Goal: Check status: Check status

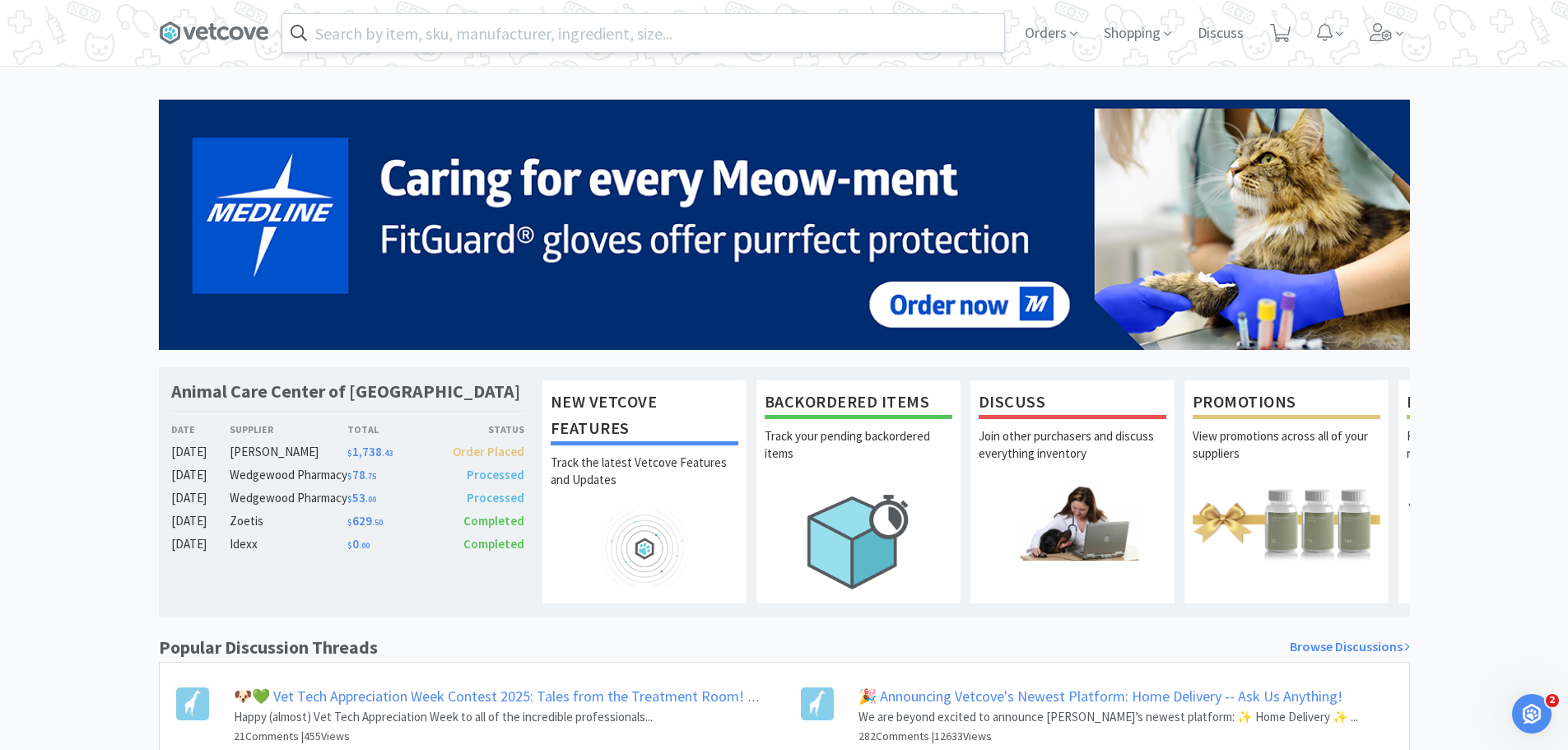
click at [594, 34] on input "text" at bounding box center [643, 32] width 722 height 38
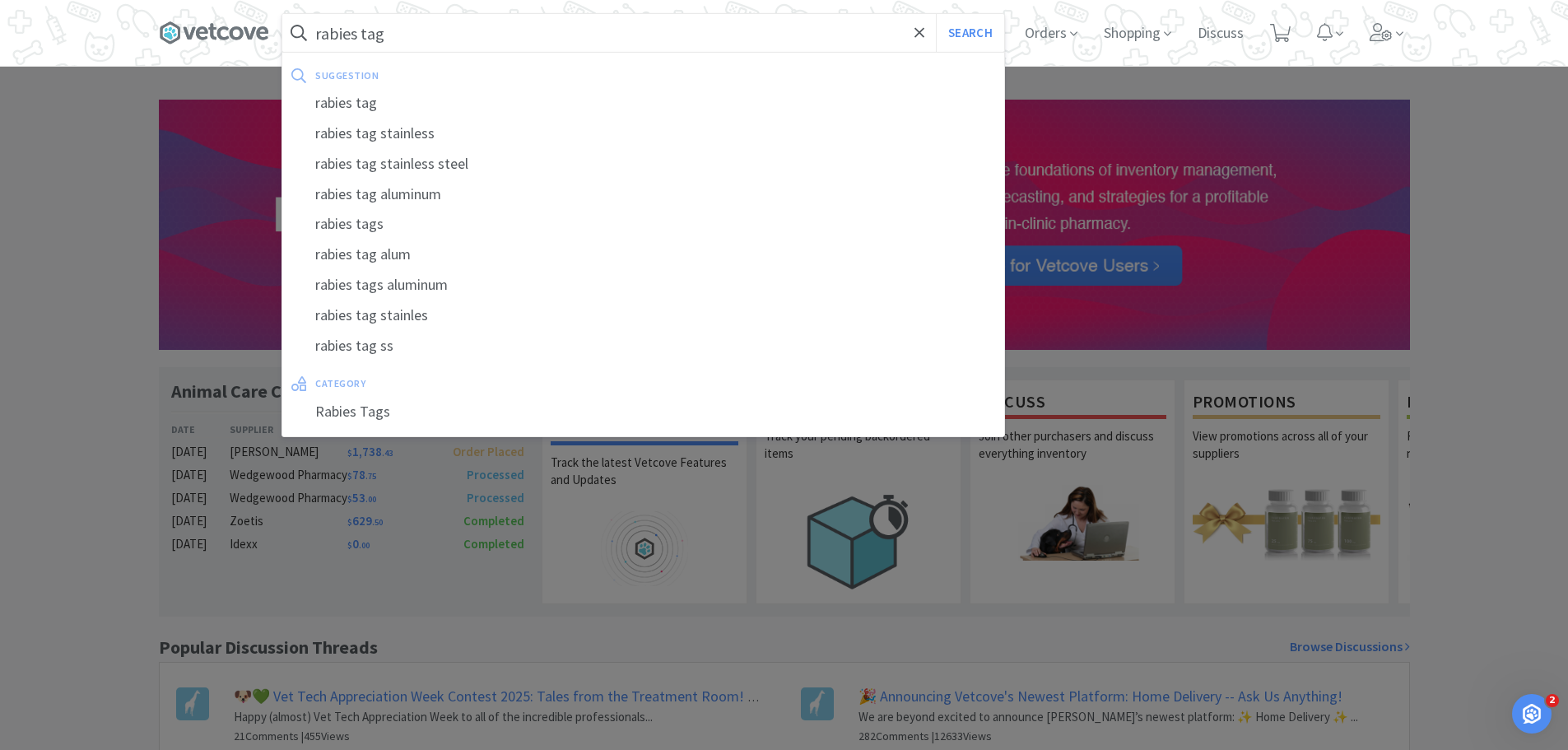
type input "rabies tag"
click at [936, 14] on button "Search" at bounding box center [970, 32] width 68 height 38
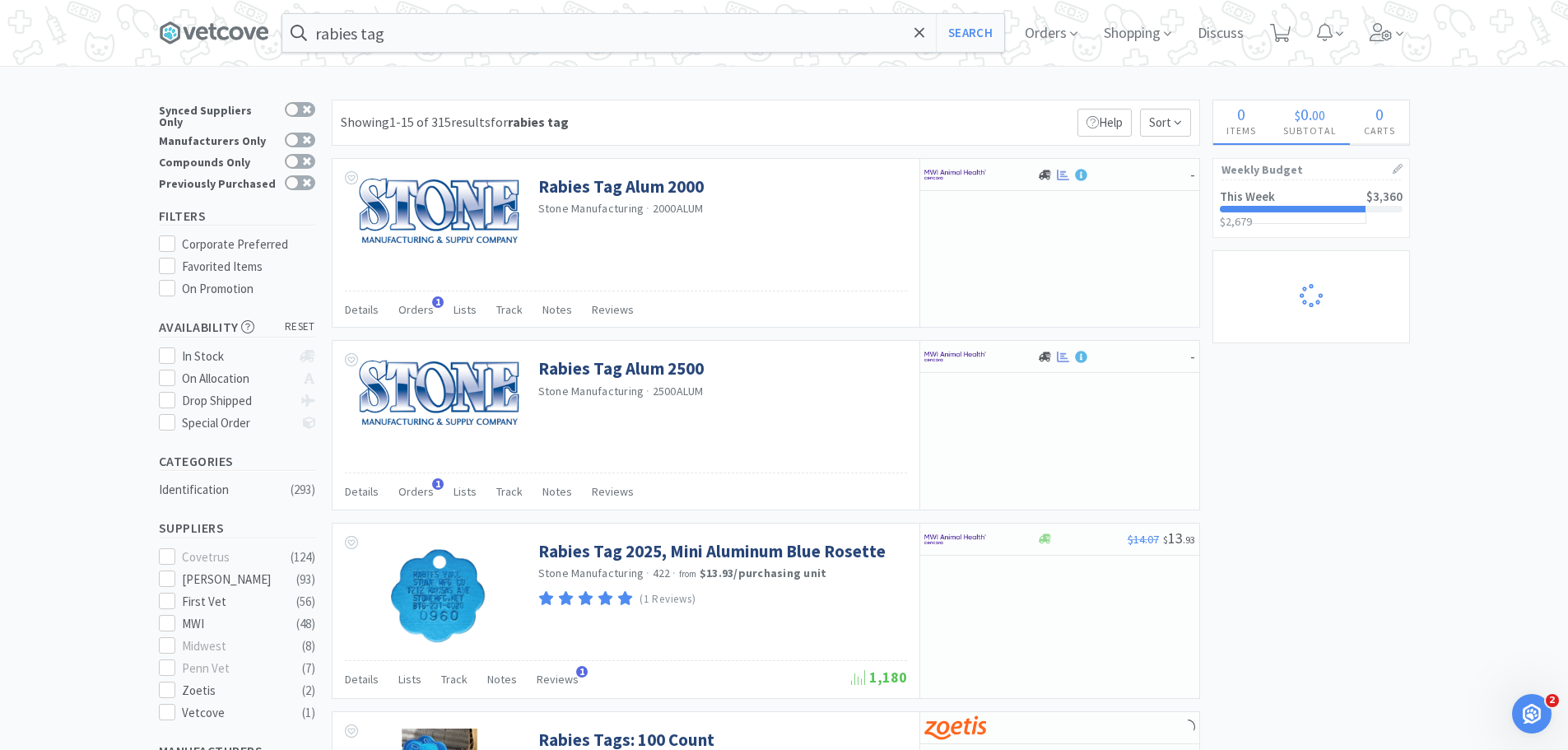
drag, startPoint x: 286, startPoint y: 176, endPoint x: 325, endPoint y: 176, distance: 39.0
click at [287, 176] on div at bounding box center [300, 183] width 30 height 15
checkbox input "true"
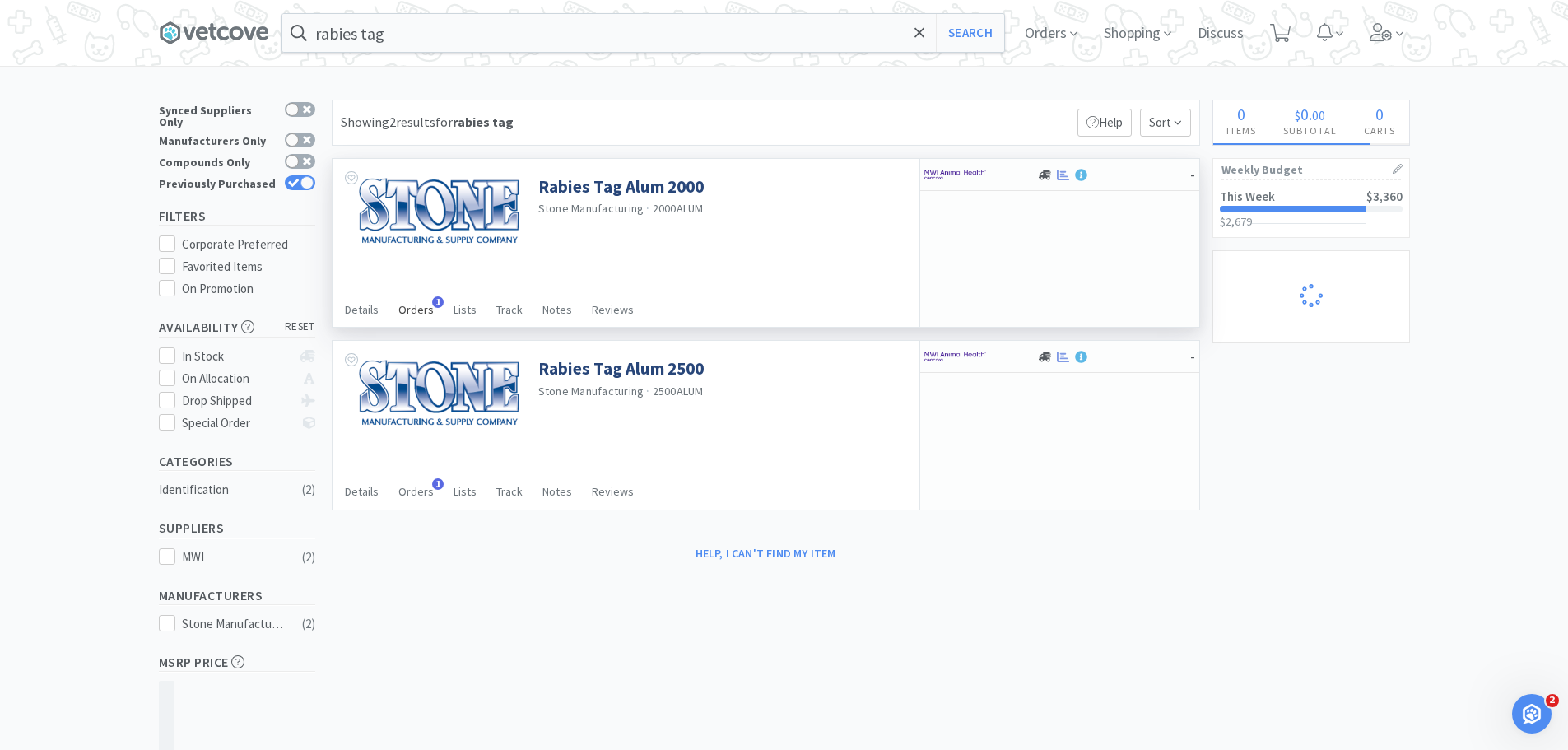
click at [413, 305] on span "Orders" at bounding box center [416, 310] width 35 height 15
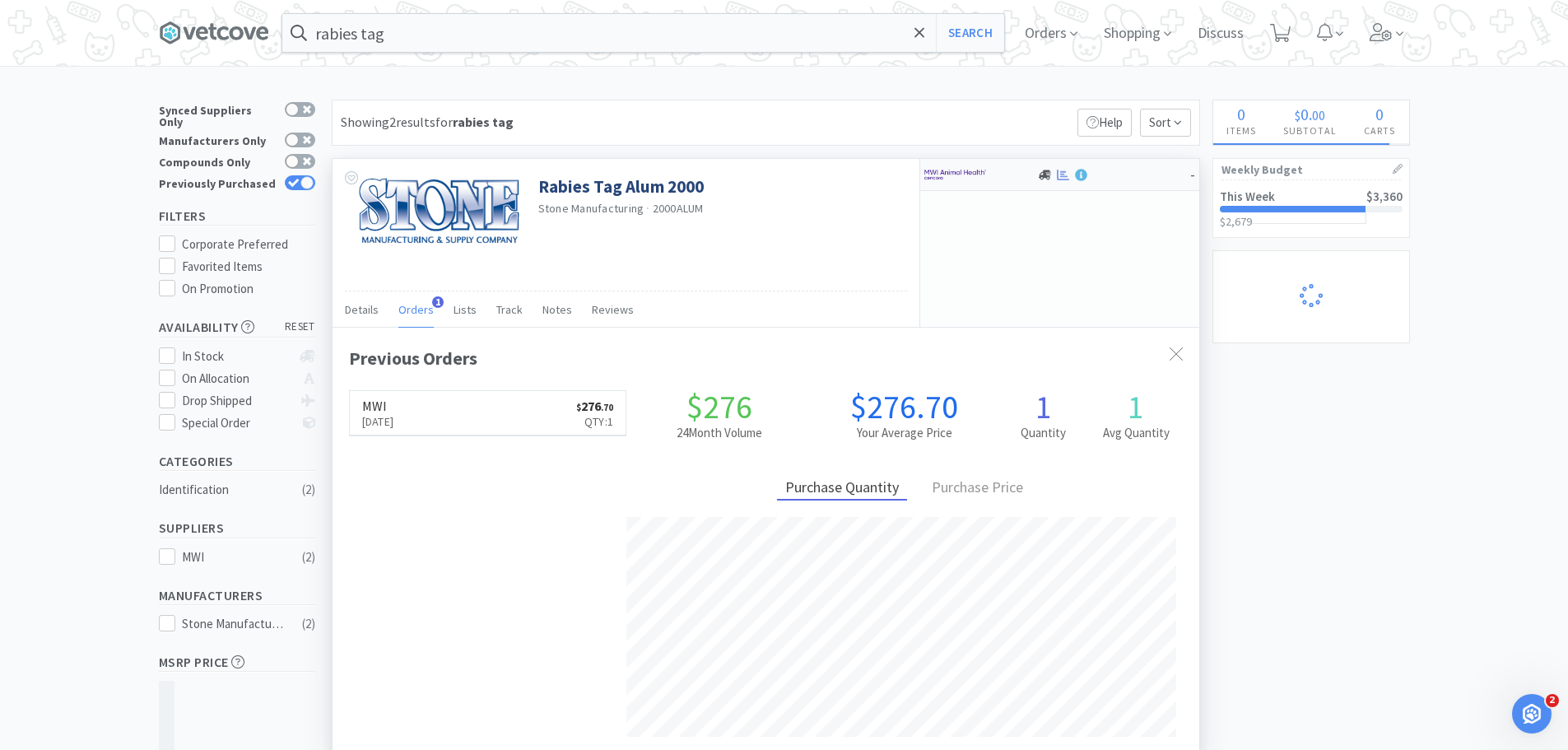
scroll to position [426, 867]
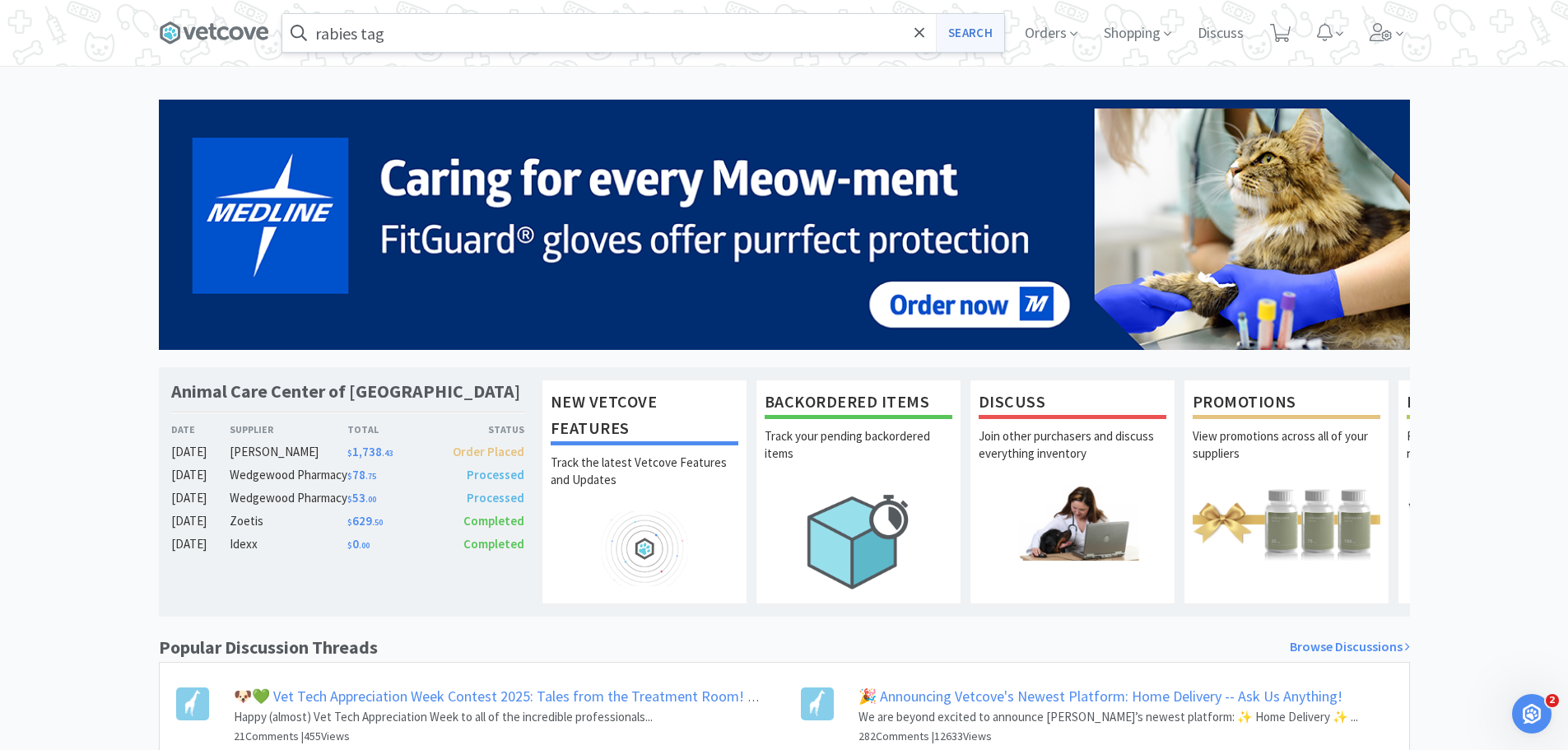
click at [980, 28] on button "Search" at bounding box center [970, 32] width 68 height 38
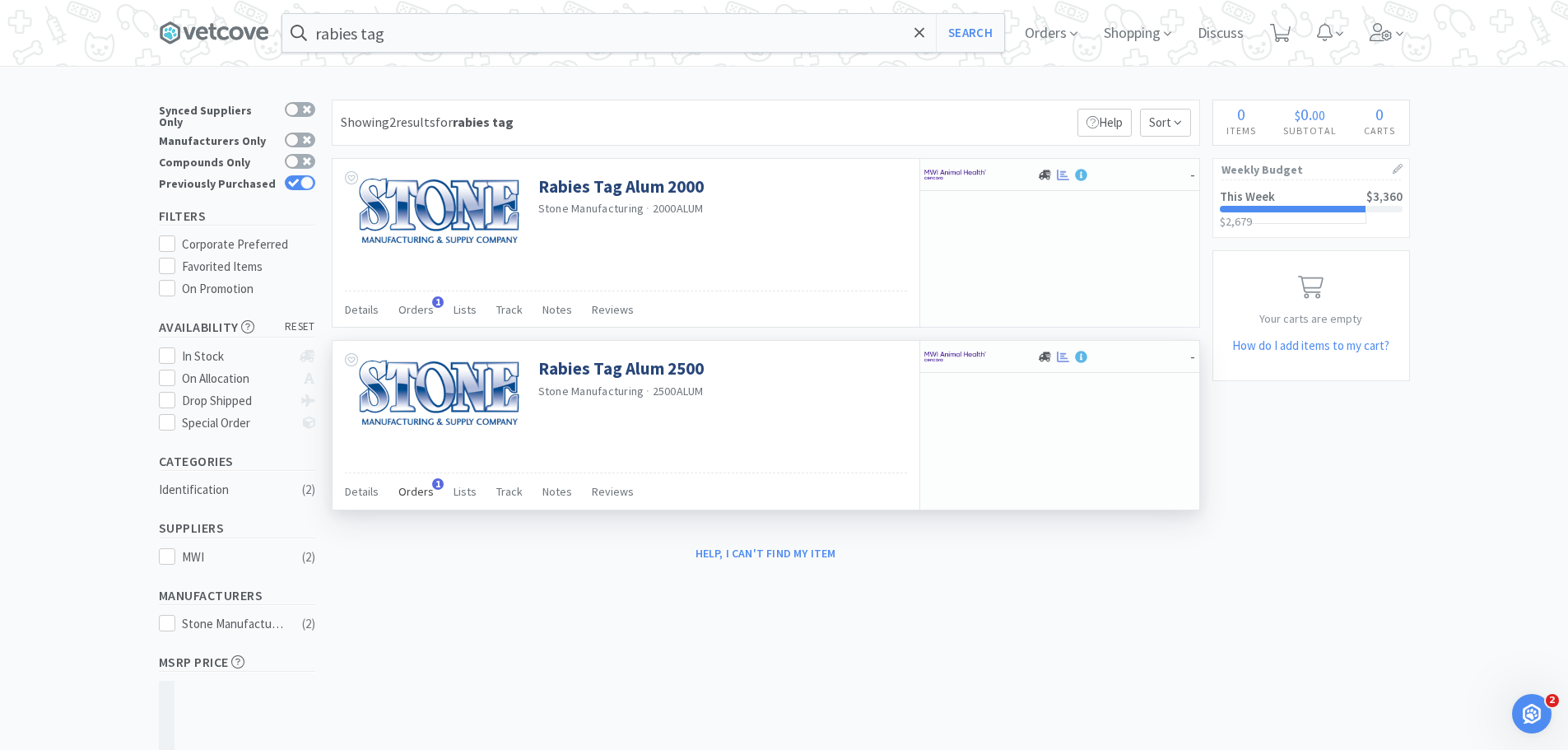
click at [427, 489] on span "Orders" at bounding box center [416, 491] width 35 height 15
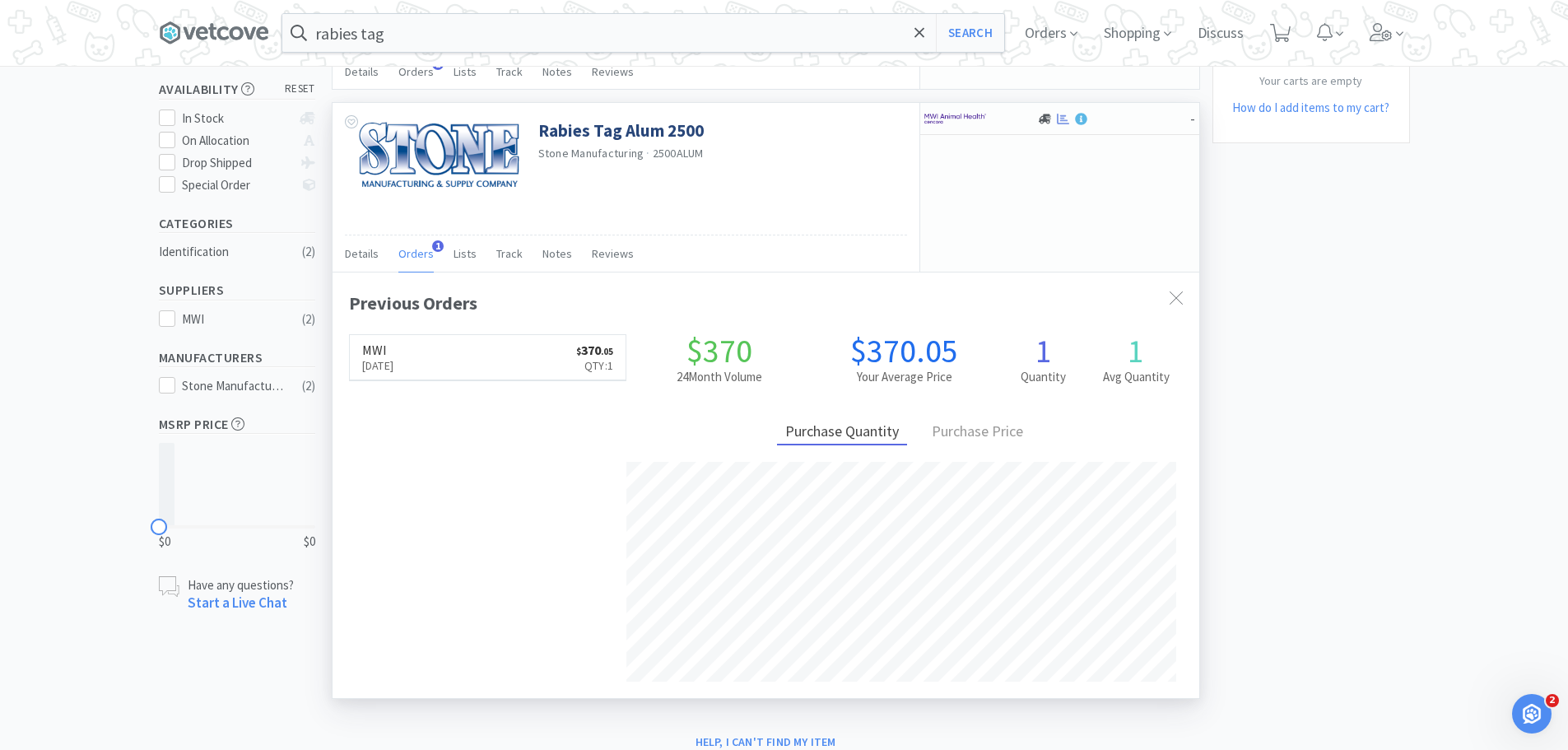
scroll to position [247, 0]
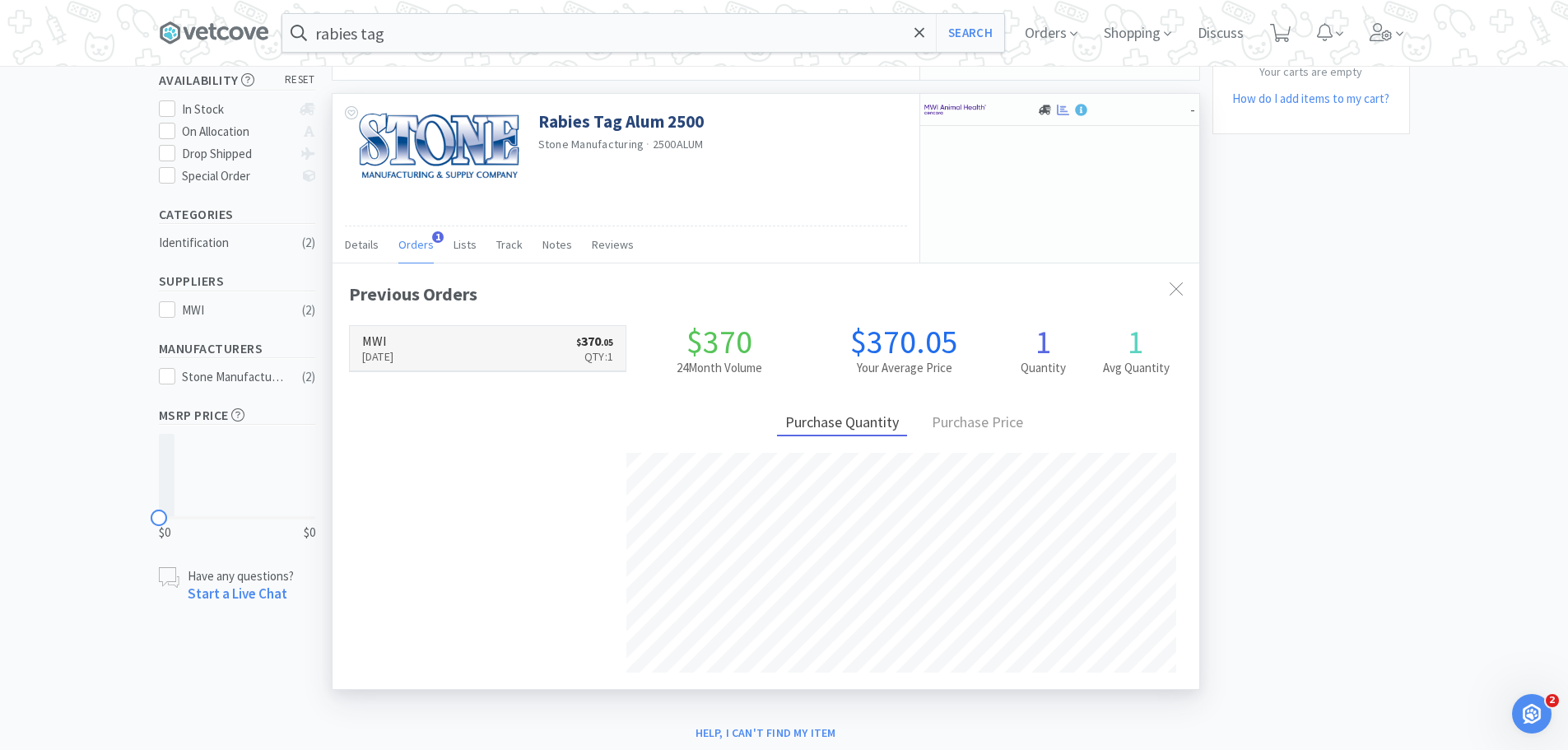
click at [557, 353] on link "MWI [DATE] $ 370 . 05 Qty: 1" at bounding box center [487, 348] width 277 height 45
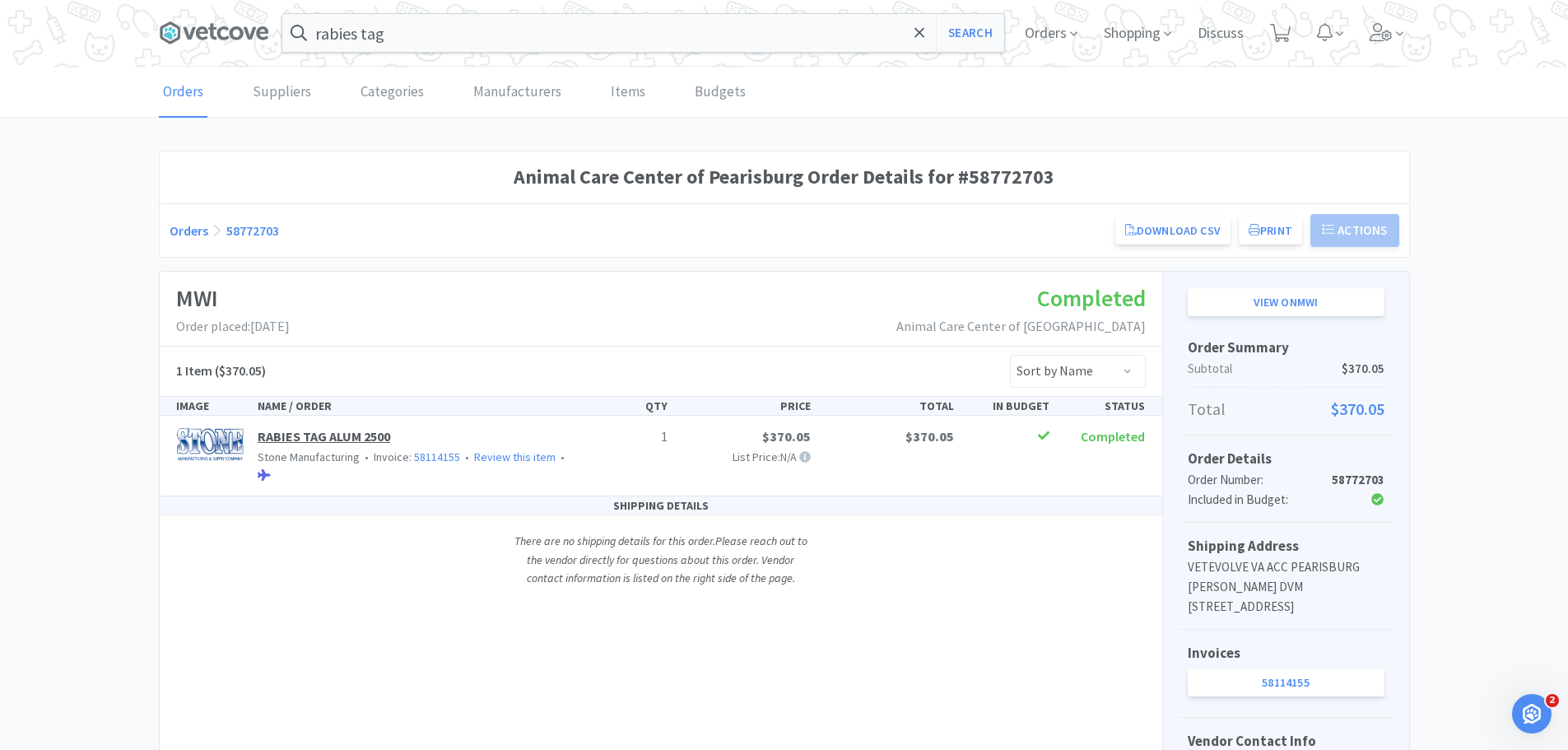
click at [358, 436] on link "RABIES TAG ALUM 2500" at bounding box center [324, 437] width 132 height 17
